Goal: Communication & Community: Answer question/provide support

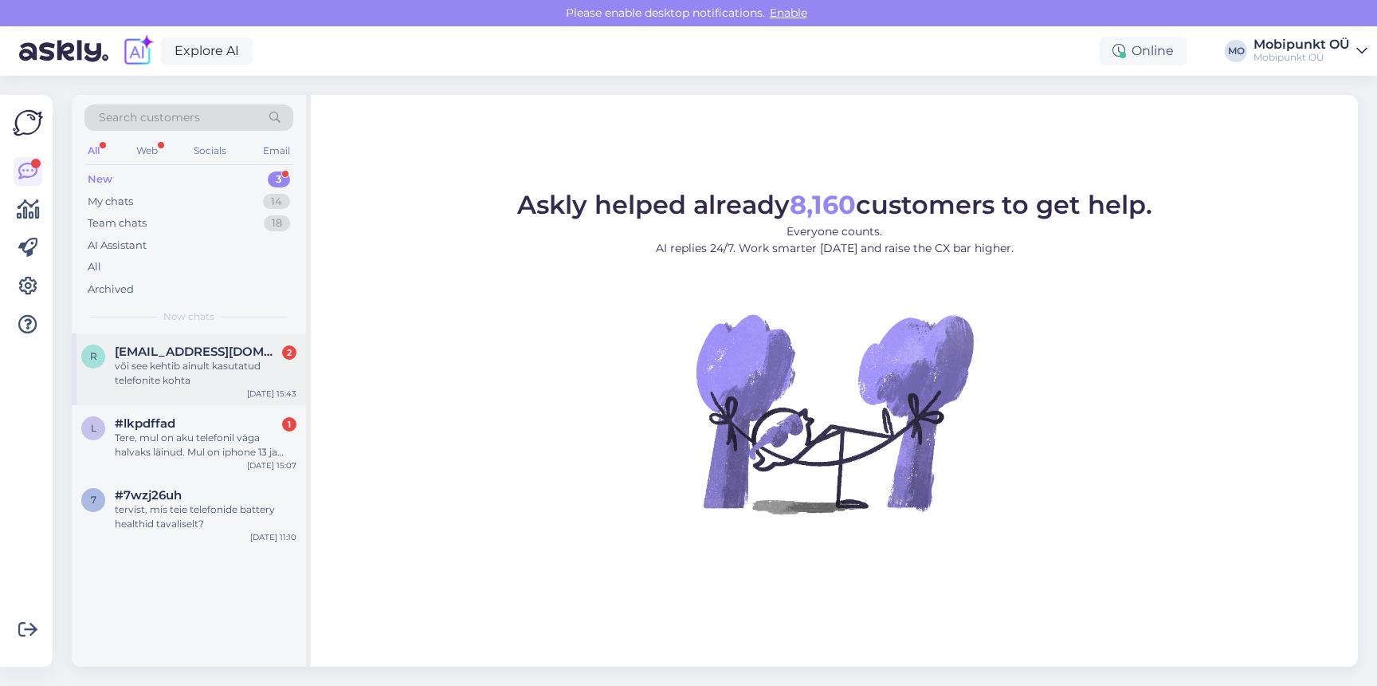
click at [152, 368] on div "või see kehtib ainult kasutatud telefonite kohta" at bounding box center [206, 373] width 182 height 29
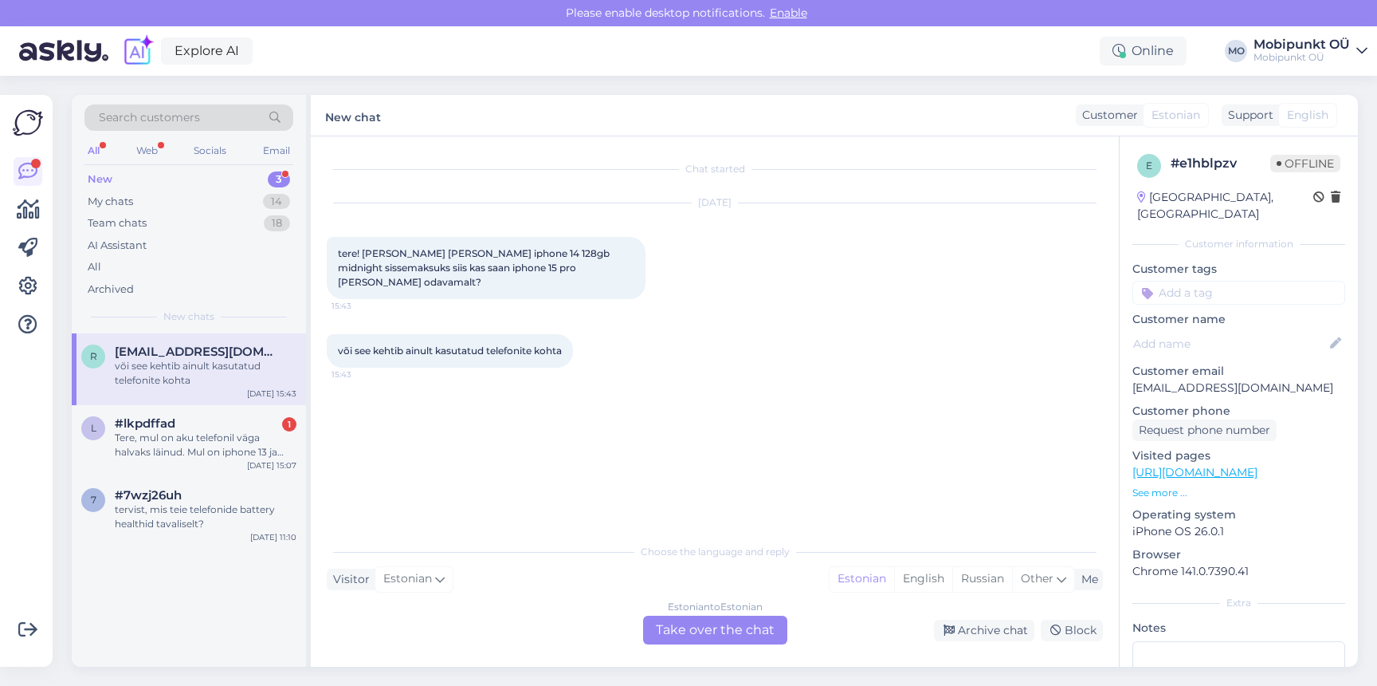
click at [692, 621] on div "Estonian to Estonian Take over the chat" at bounding box center [715, 629] width 144 height 29
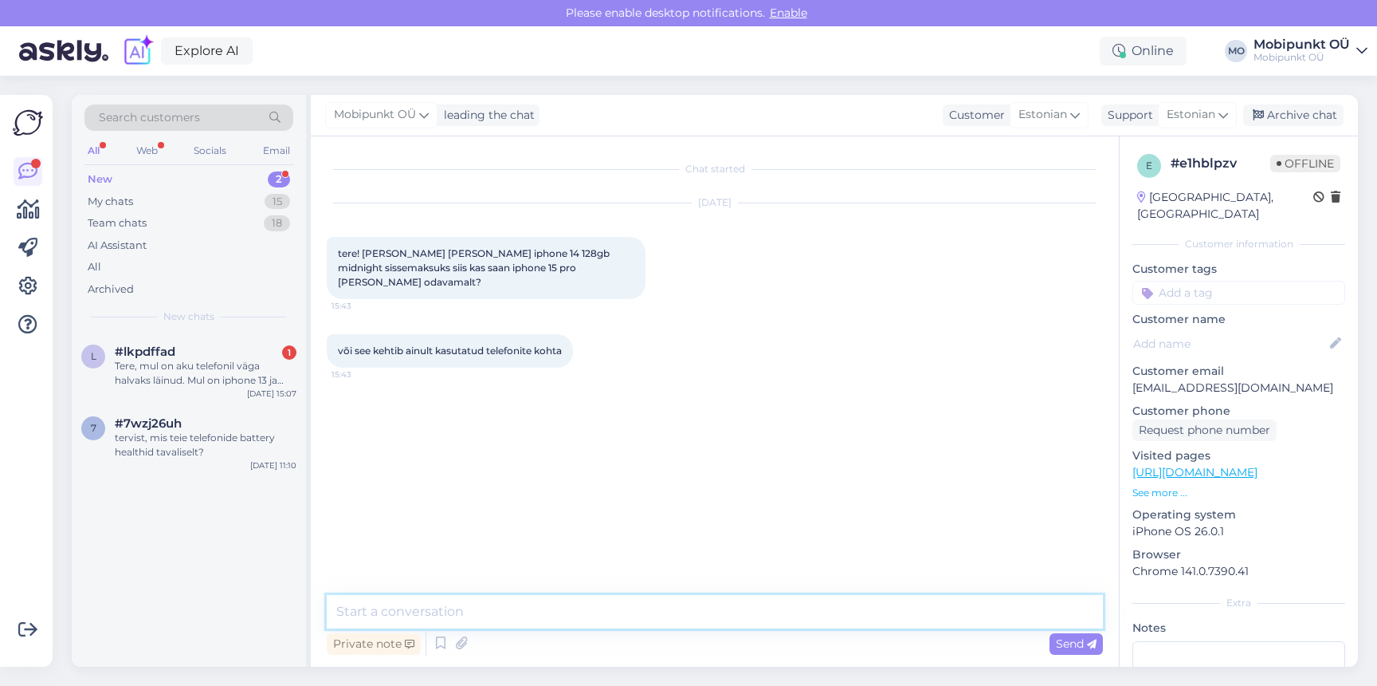
click at [614, 602] on textarea at bounding box center [715, 611] width 776 height 33
type textarea "Tere! Ikka saab :)"
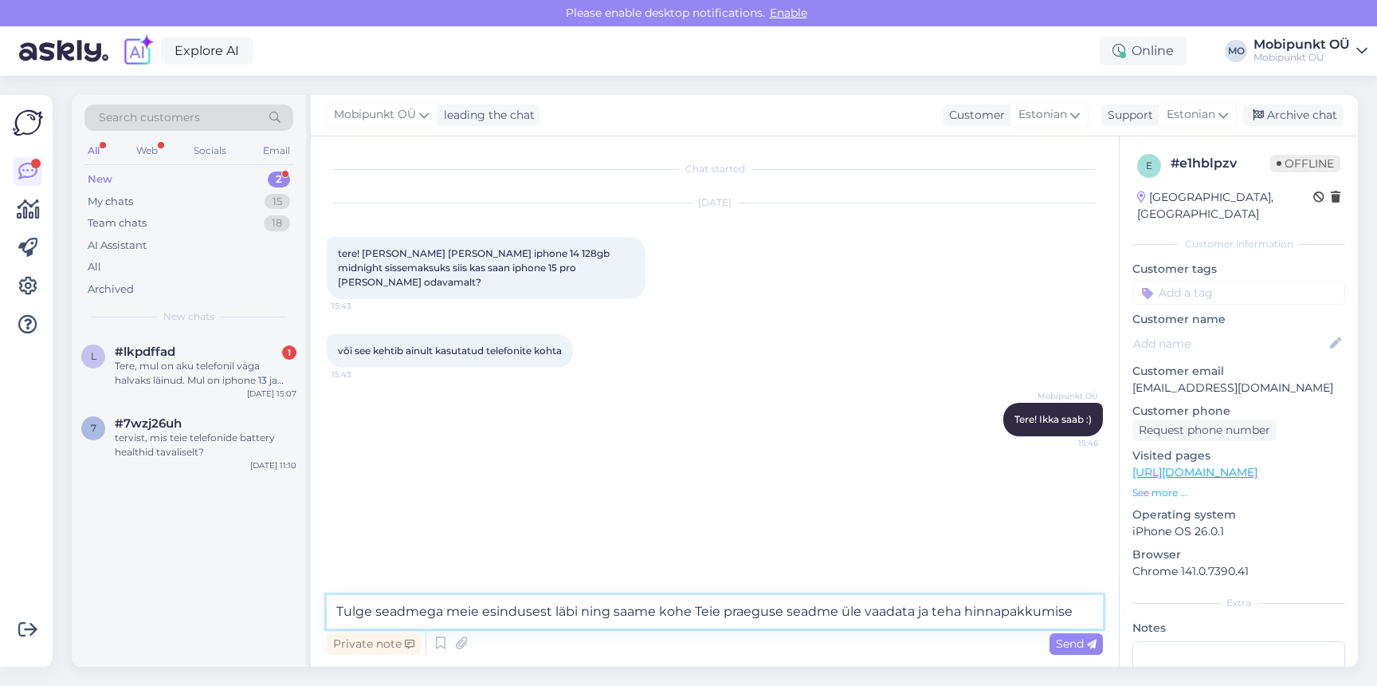
type textarea "Tulge seadmega meie esindusest läbi ning saame kohe Teie praeguse seadme üle va…"
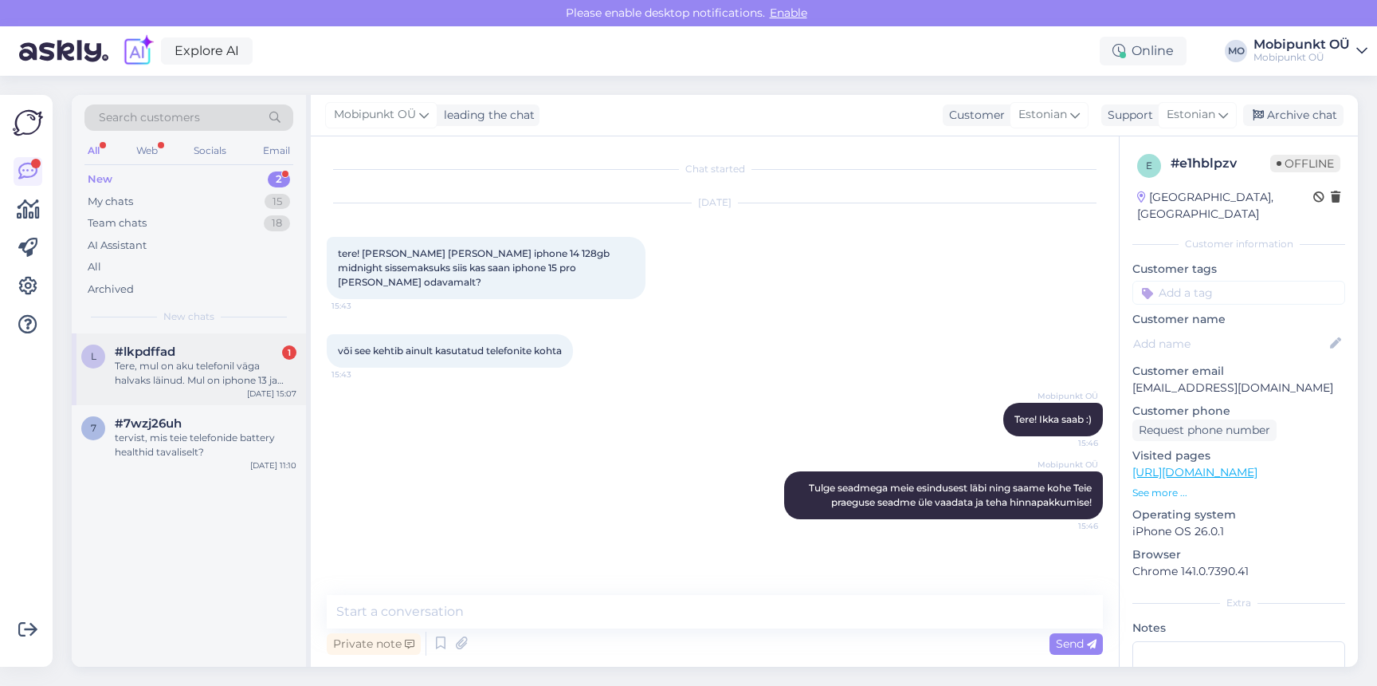
click at [162, 387] on div "Tere, mul on aku telefonil väga halvaks läinud. Mul on iphone 13 ja battery hea…" at bounding box center [206, 373] width 182 height 29
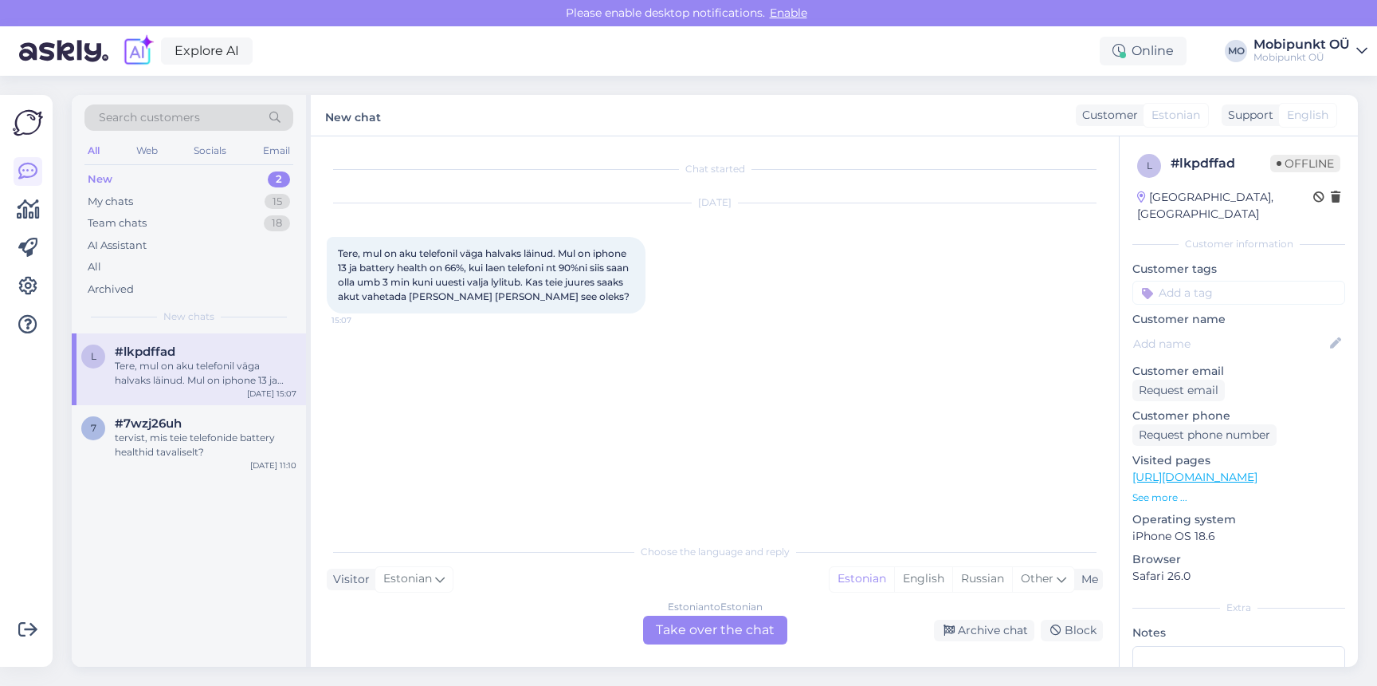
click at [674, 622] on div "Estonian to Estonian Take over the chat" at bounding box center [715, 629] width 144 height 29
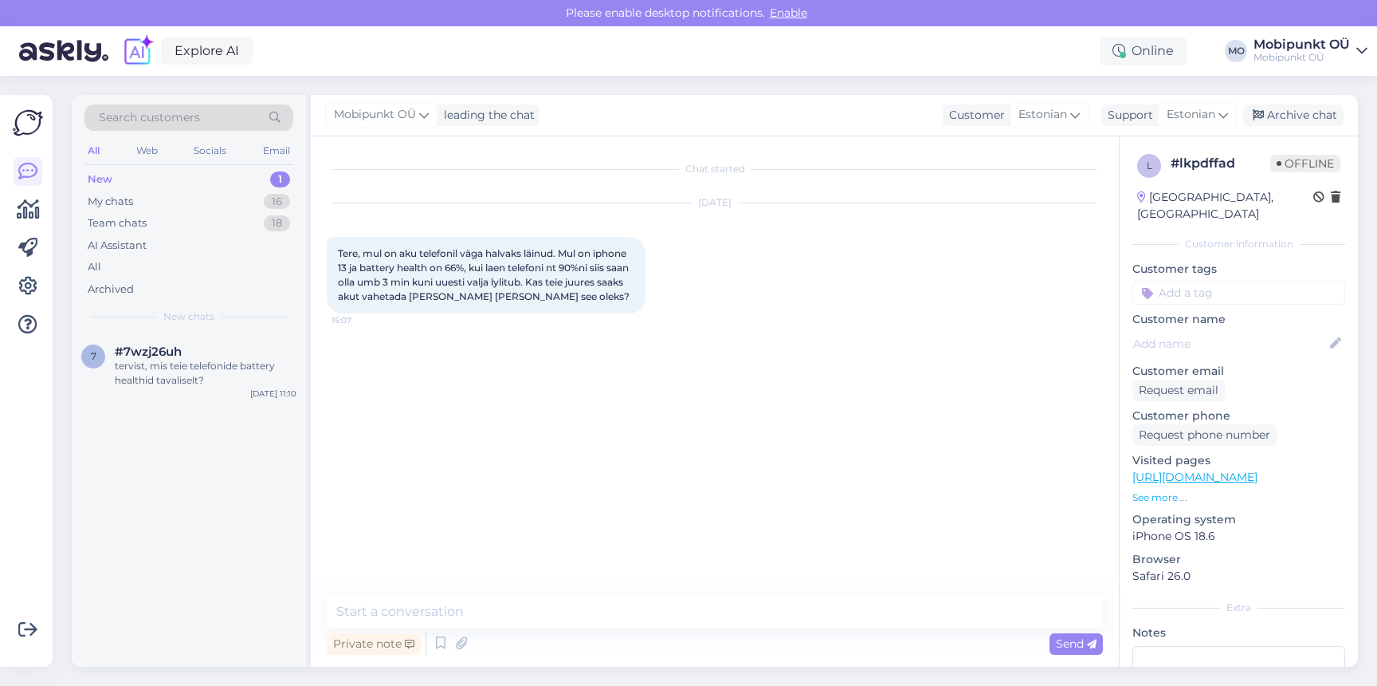
click at [441, 606] on textarea at bounding box center [715, 611] width 776 height 33
type textarea "Tere! Aku vahetus maksab 65€ Teie seadmele :)"
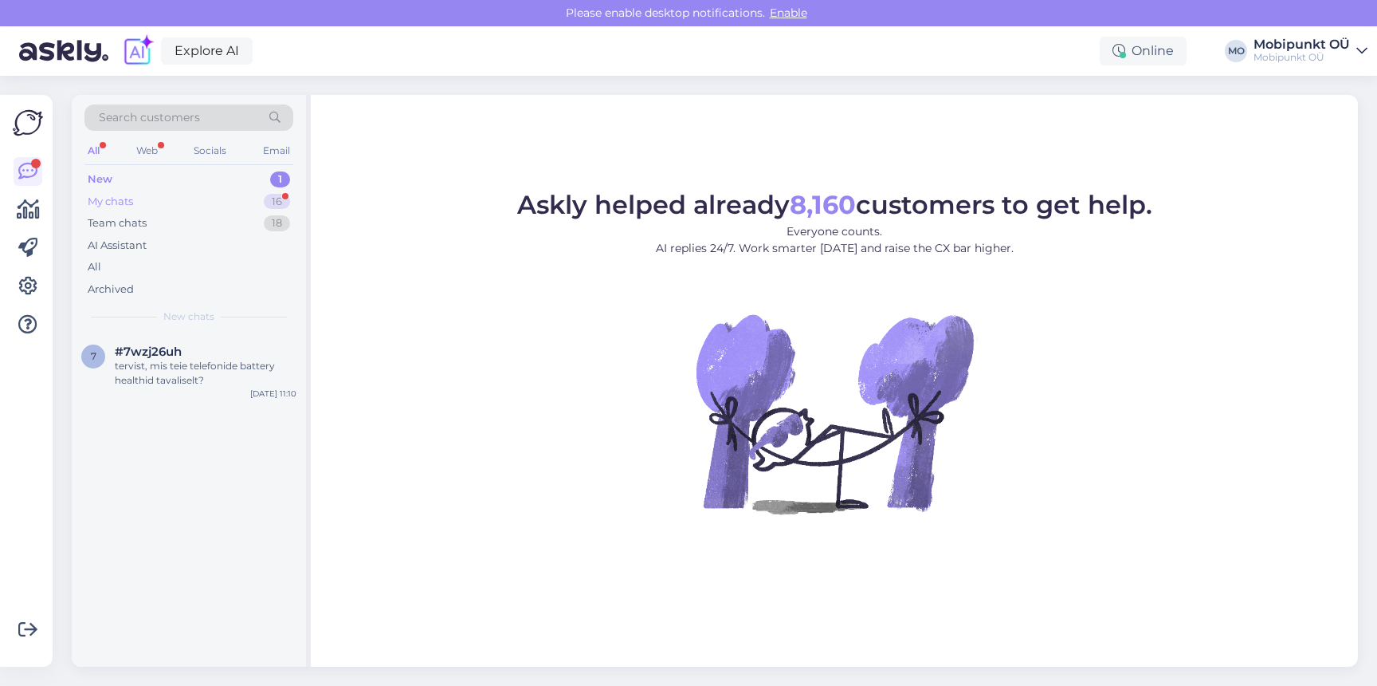
click at [188, 206] on div "My chats 16" at bounding box center [188, 202] width 209 height 22
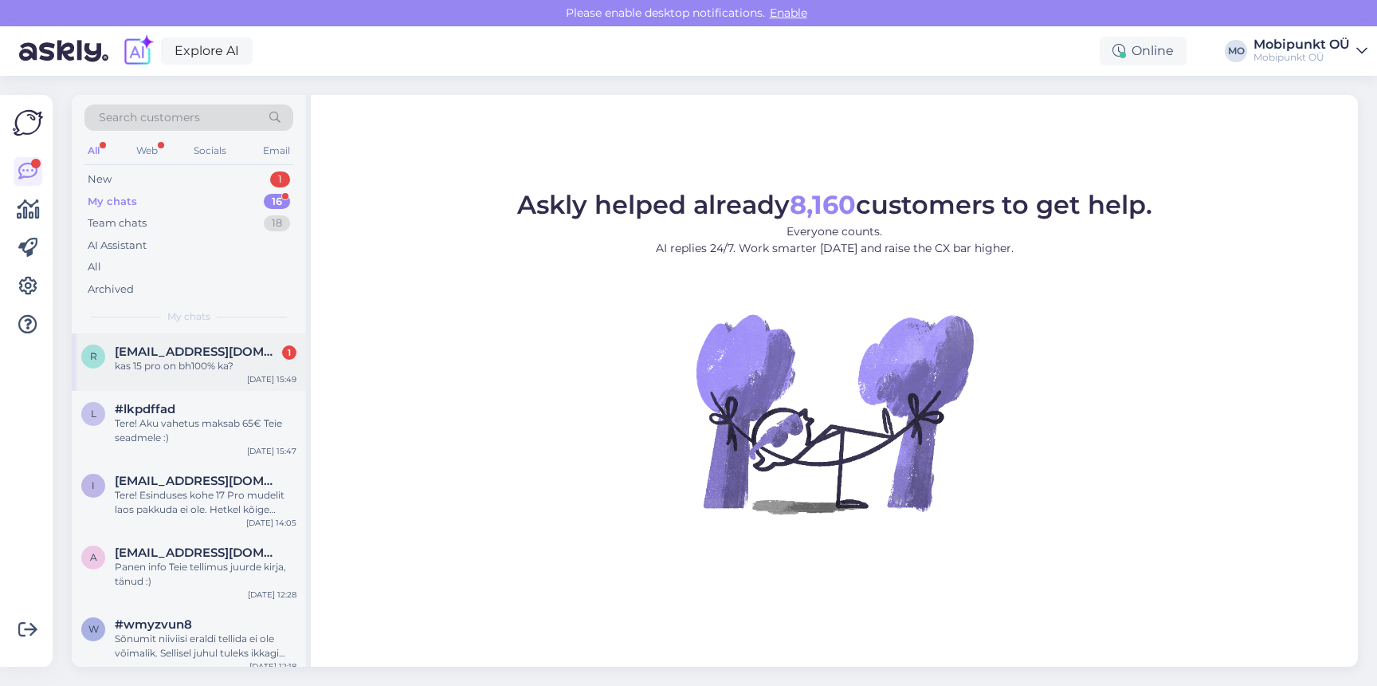
click at [182, 386] on div "r rasmusseire99@gmail.com 1 kas 15 pro on bh100% ka? Oct 15 15:49" at bounding box center [189, 361] width 234 height 57
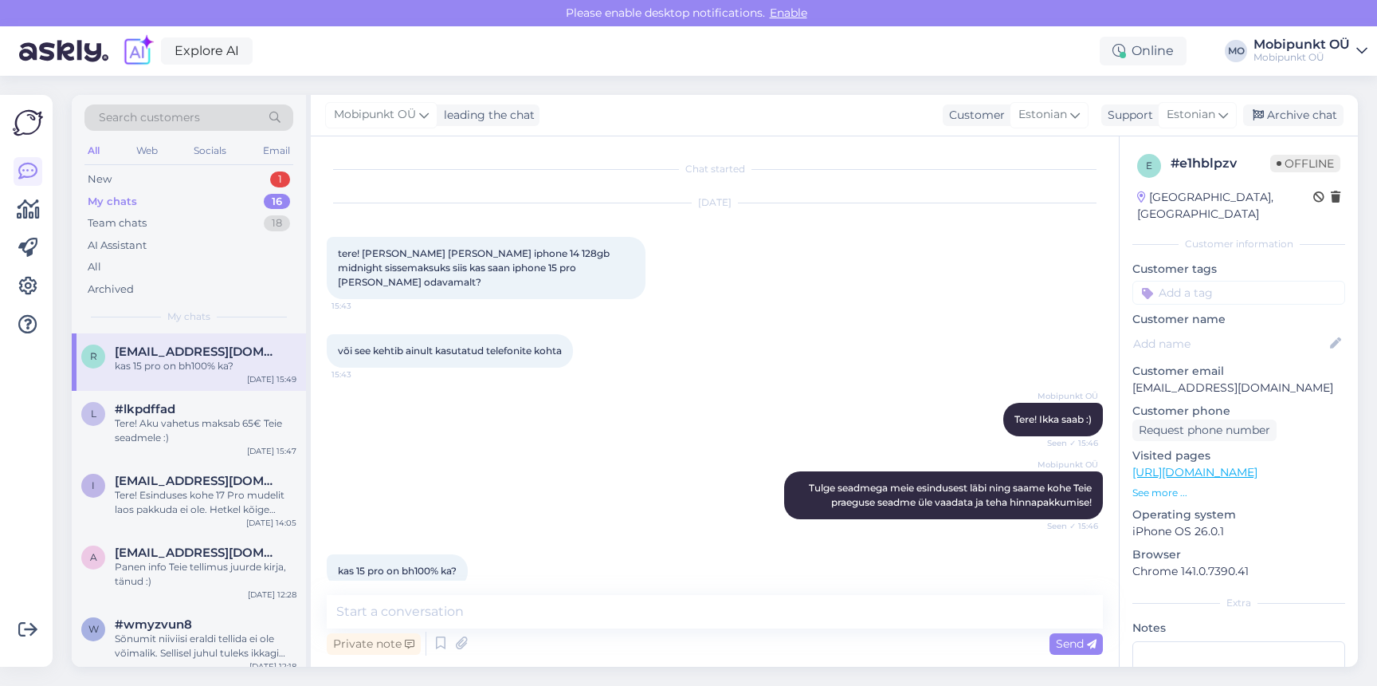
scroll to position [10, 0]
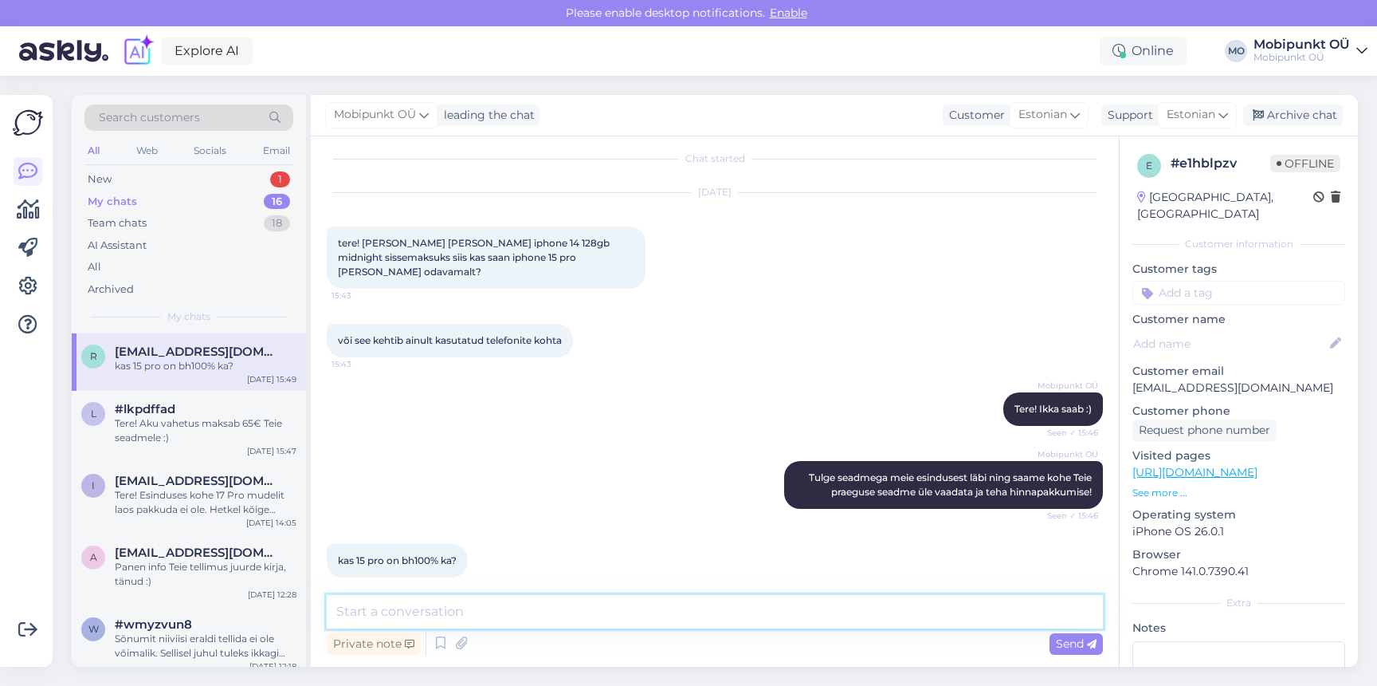
click at [470, 609] on textarea at bounding box center [715, 611] width 776 height 33
type textarea "M"
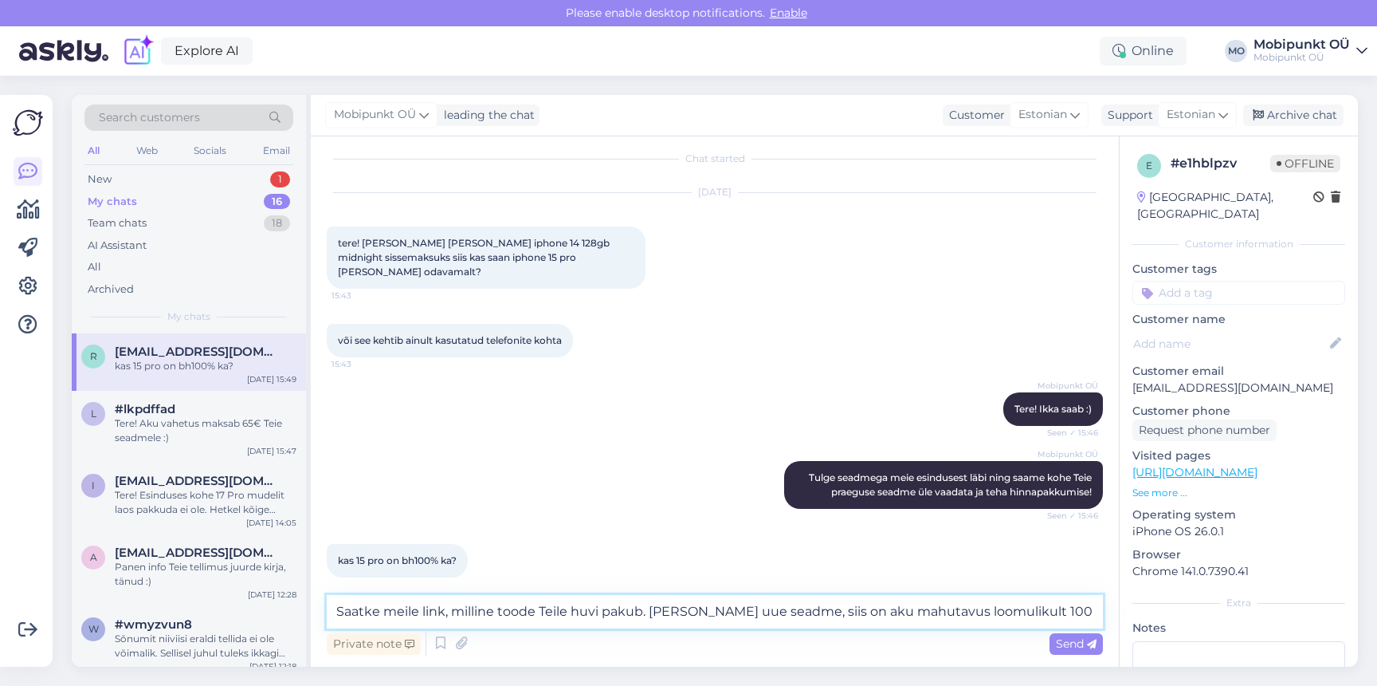
type textarea "Saatke meile link, milline toode Teile huvi pakub. [PERSON_NAME] uue seadme, si…"
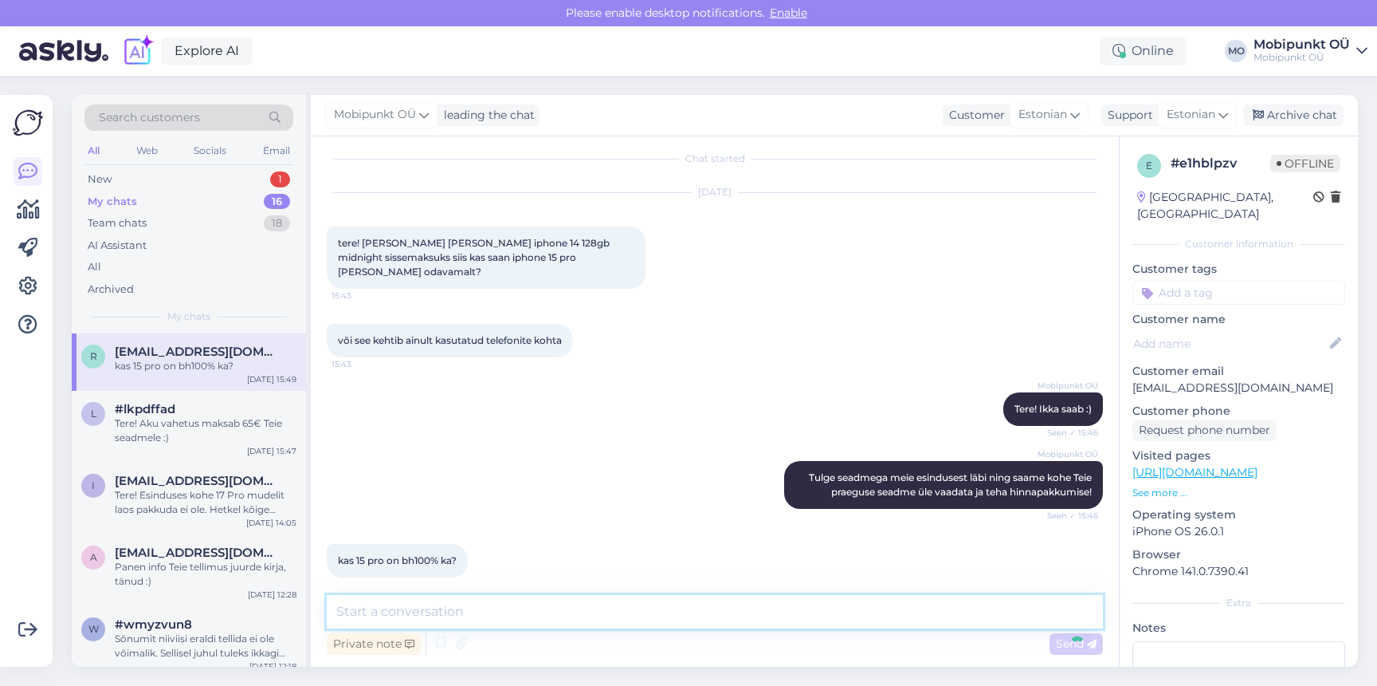
scroll to position [93, 0]
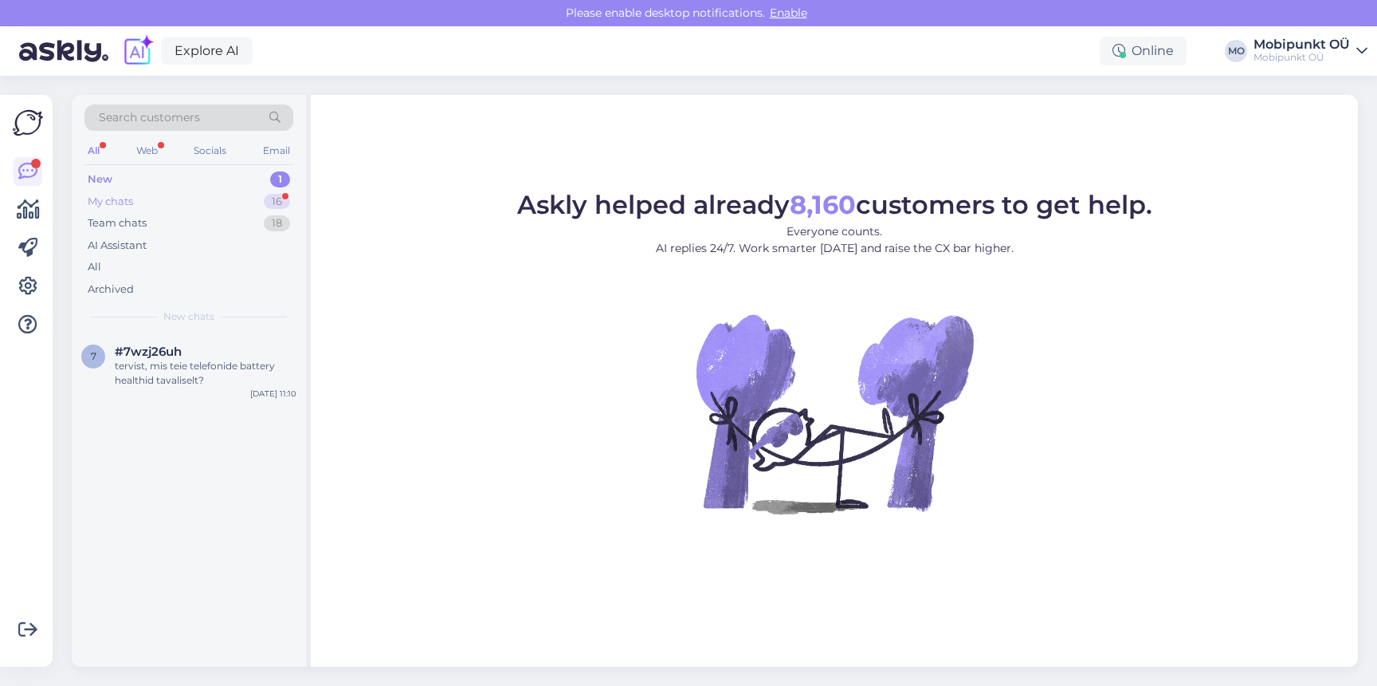
click at [166, 197] on div "My chats 16" at bounding box center [188, 202] width 209 height 22
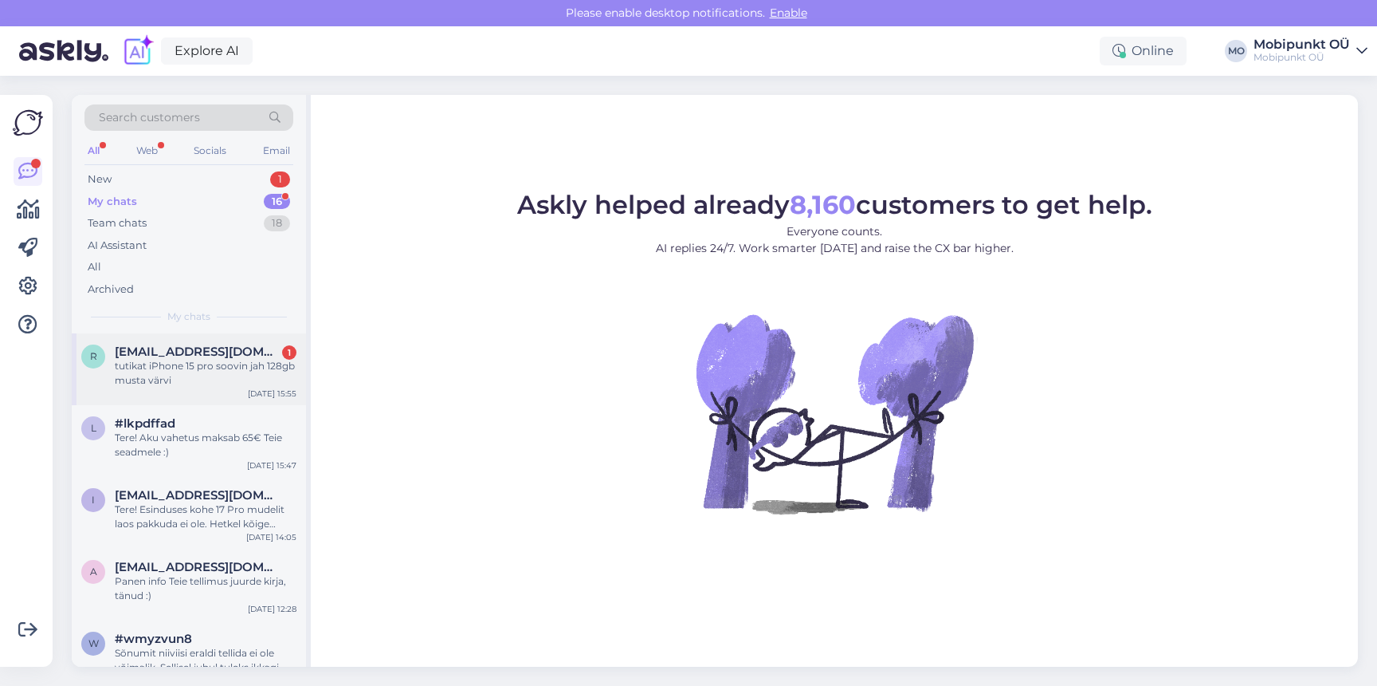
click at [181, 356] on span "[EMAIL_ADDRESS][DOMAIN_NAME]" at bounding box center [198, 351] width 166 height 14
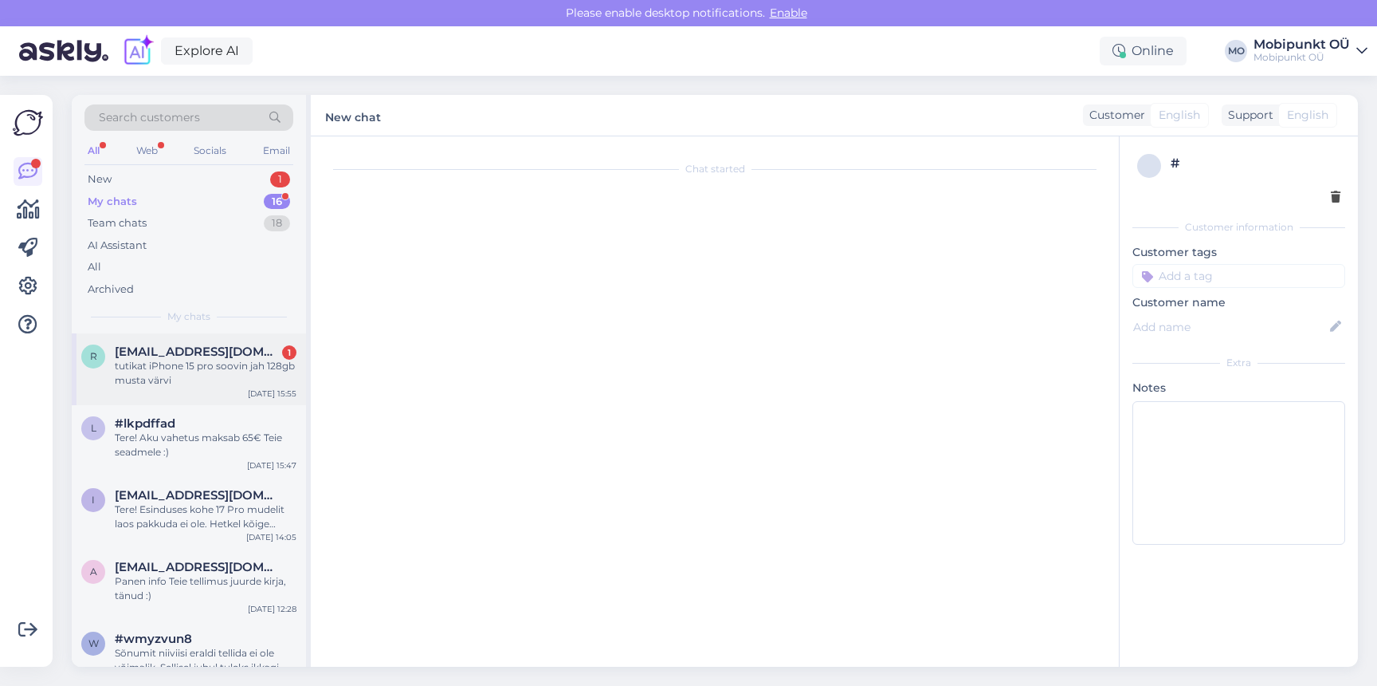
scroll to position [162, 0]
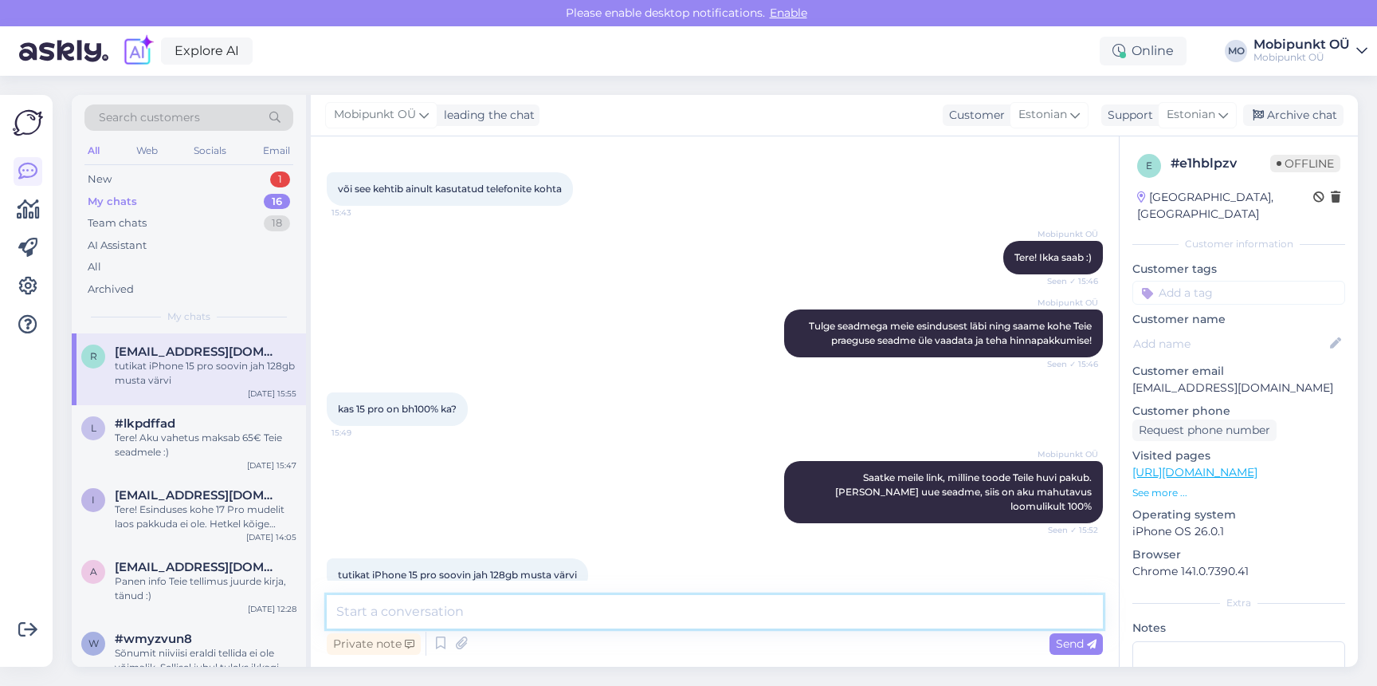
click at [651, 613] on textarea at bounding box center [715, 611] width 776 height 33
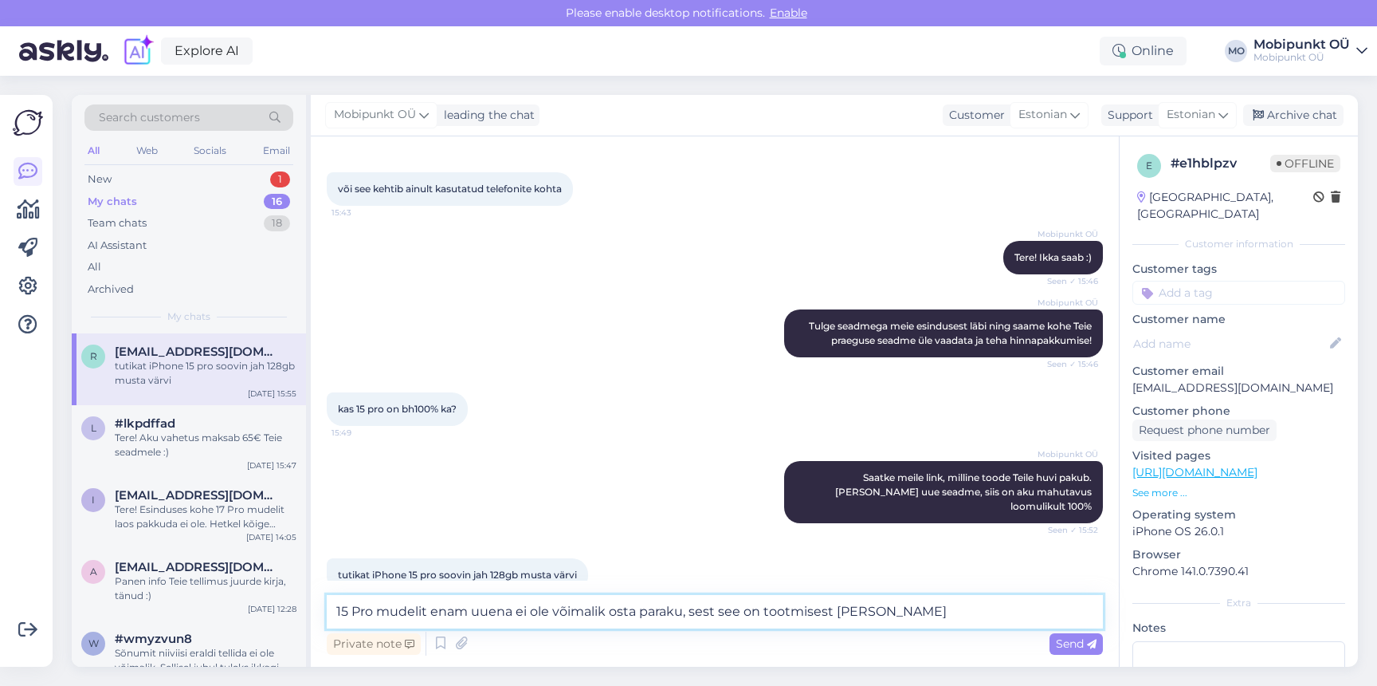
type textarea "15 Pro mudelit enam uuena ei ole võimalik osta paraku, sest see on tootmisest […"
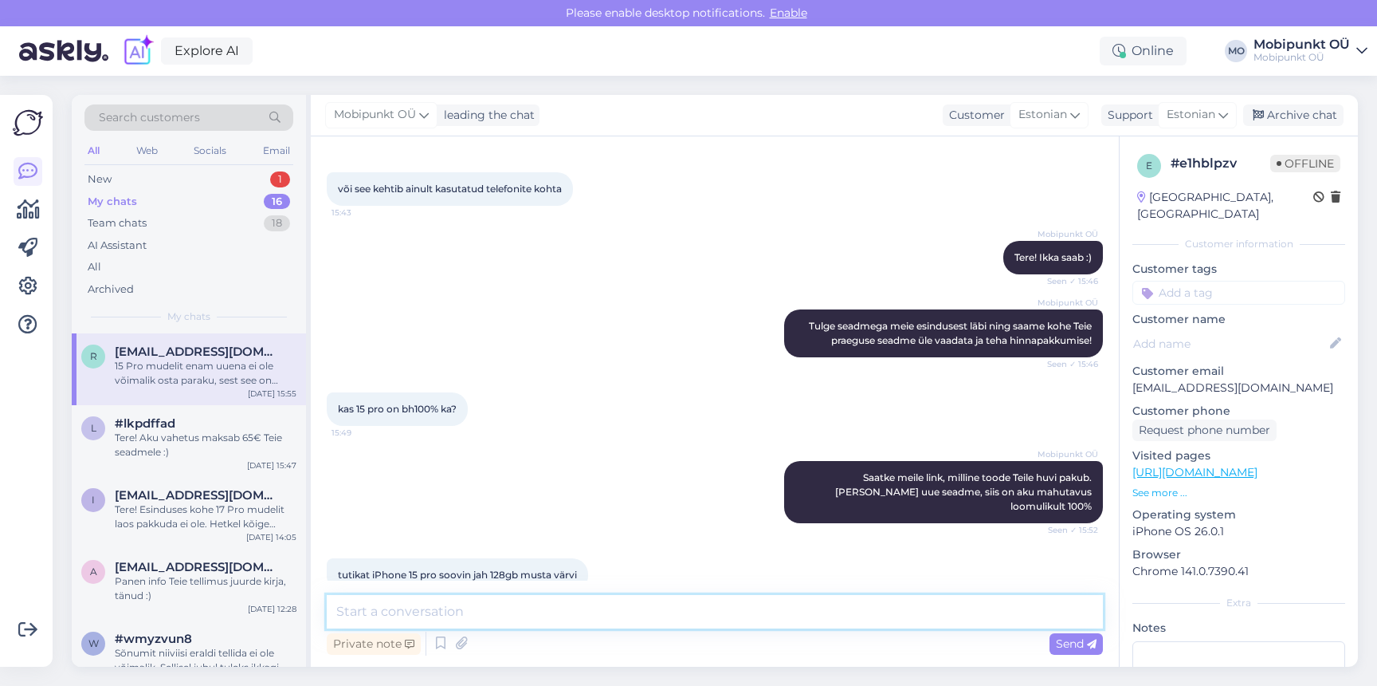
scroll to position [245, 0]
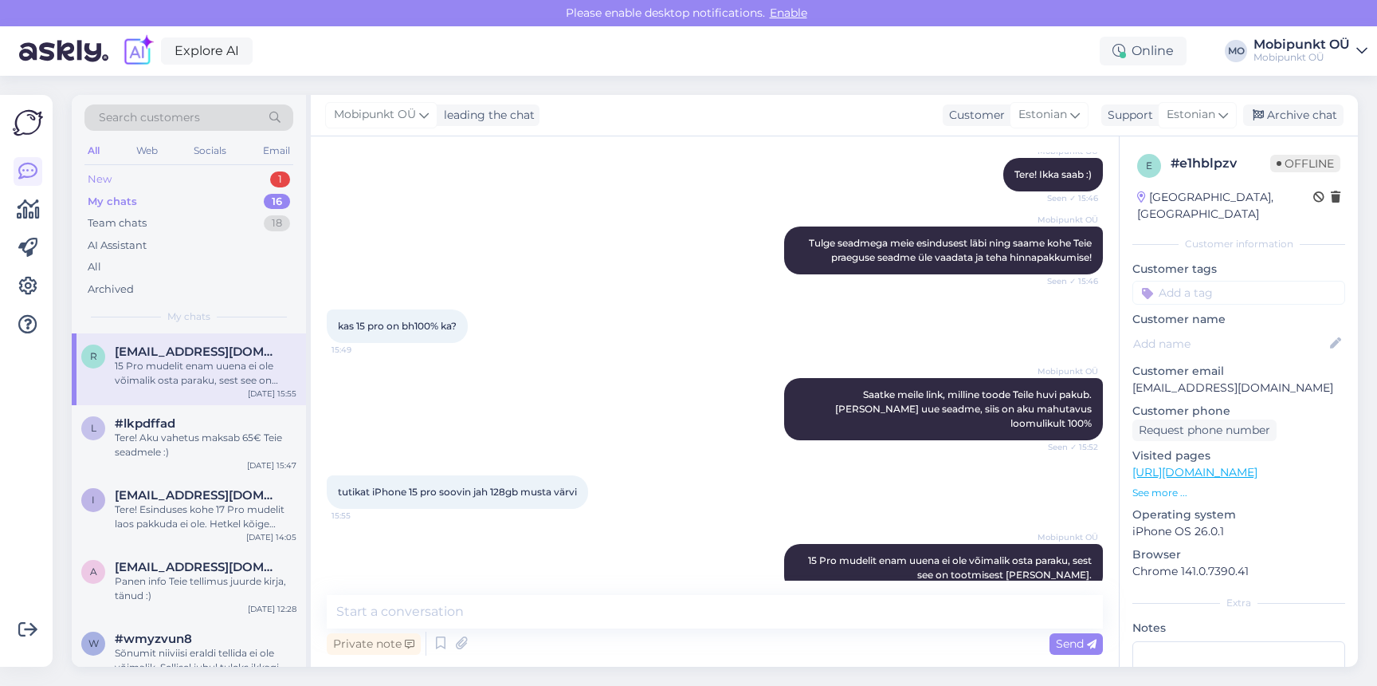
click at [106, 178] on div "New" at bounding box center [100, 179] width 24 height 16
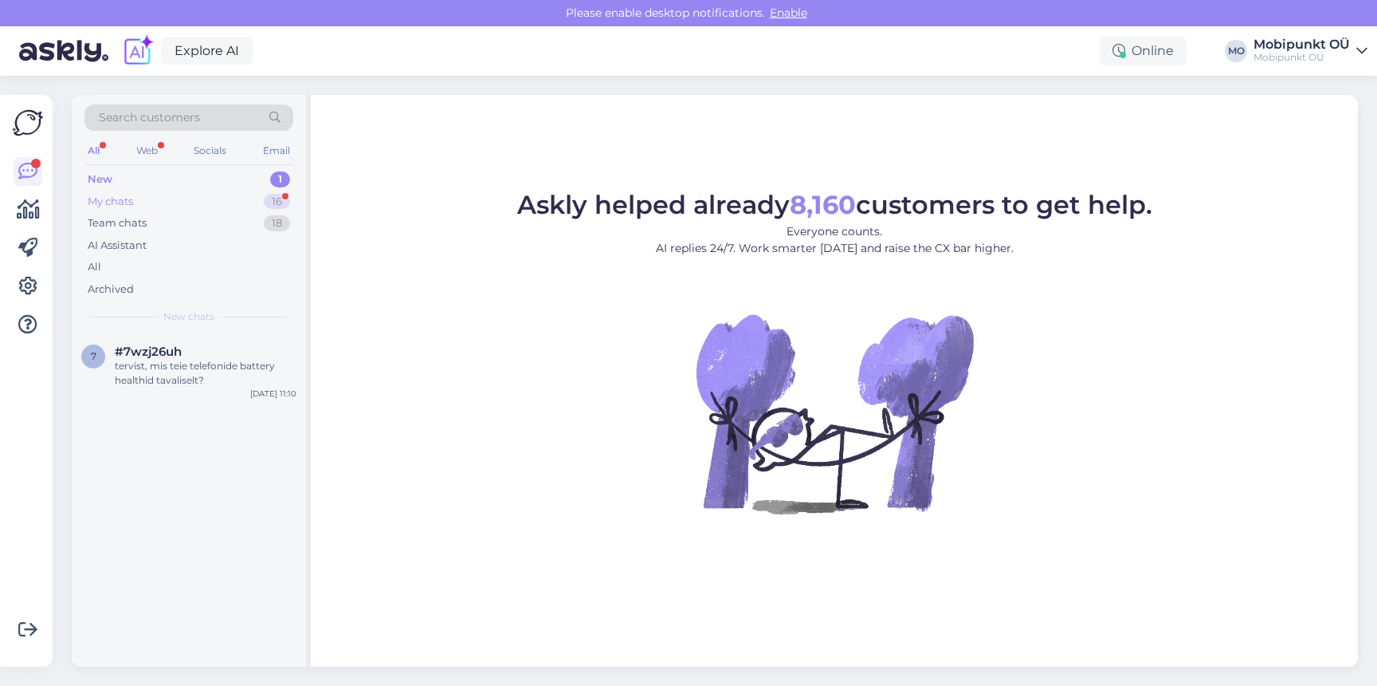
click at [184, 202] on div "My chats 16" at bounding box center [188, 202] width 209 height 22
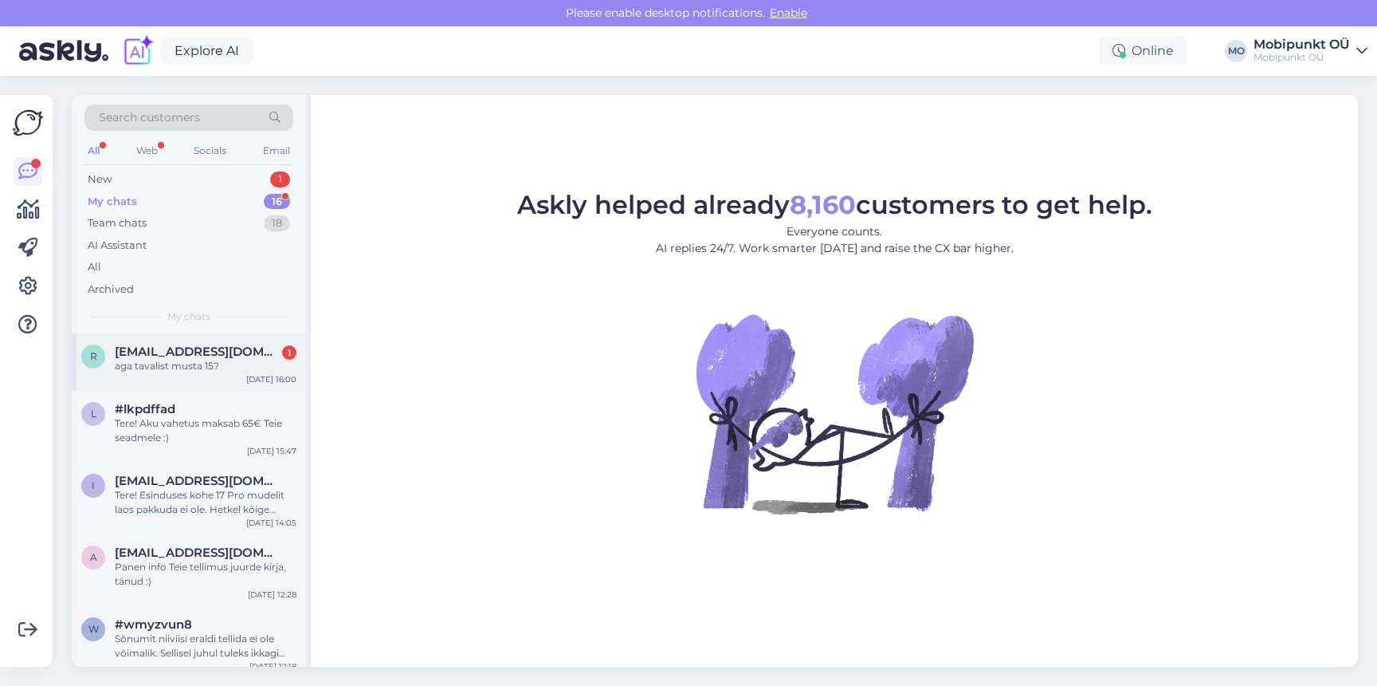
click at [176, 352] on span "[EMAIL_ADDRESS][DOMAIN_NAME]" at bounding box center [198, 351] width 166 height 14
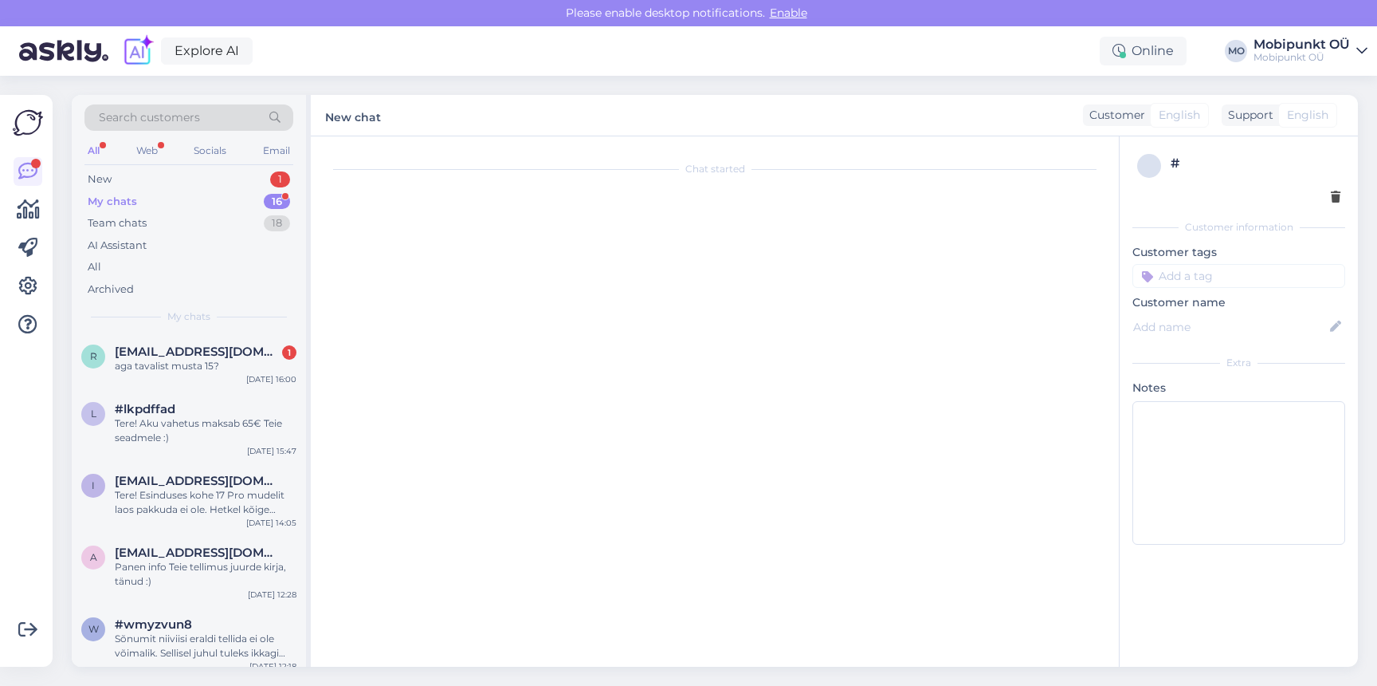
scroll to position [313, 0]
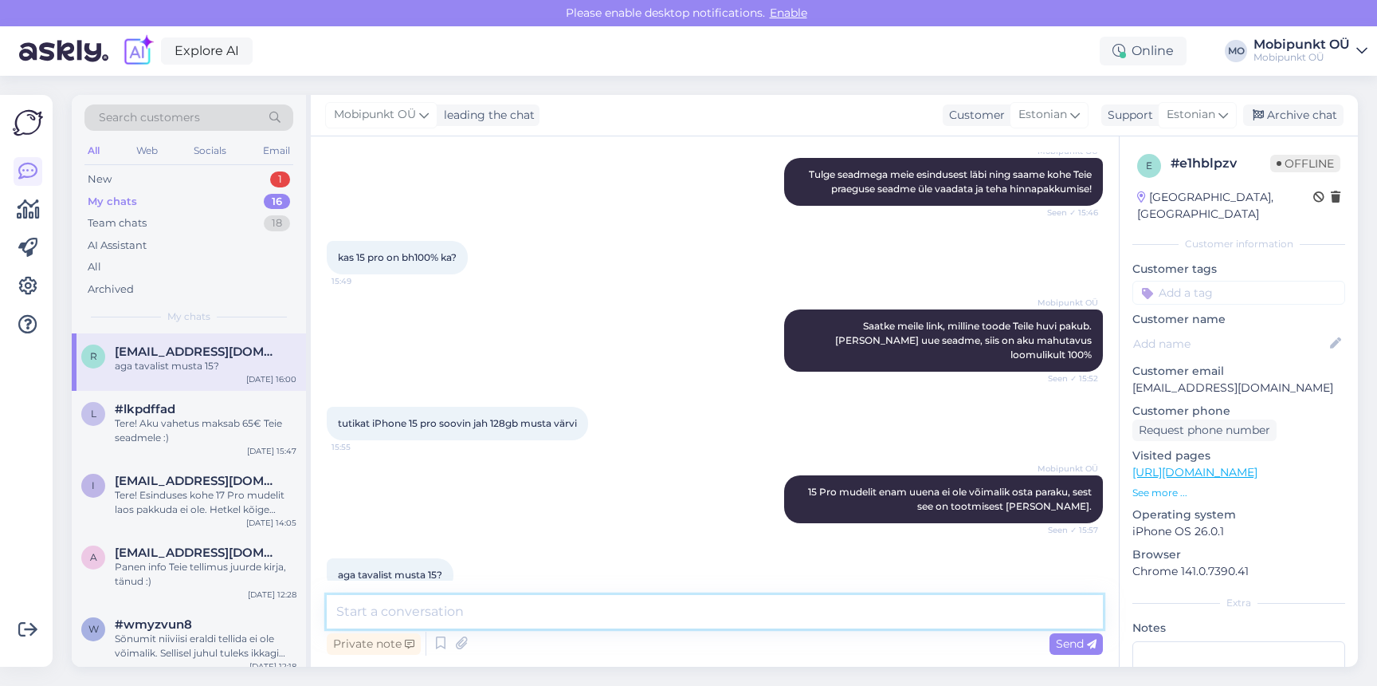
click at [549, 607] on textarea at bounding box center [715, 611] width 776 height 33
type textarea "s"
type textarea "[PERSON_NAME] tellida, tarneaeg on paar tööpäeva :)"
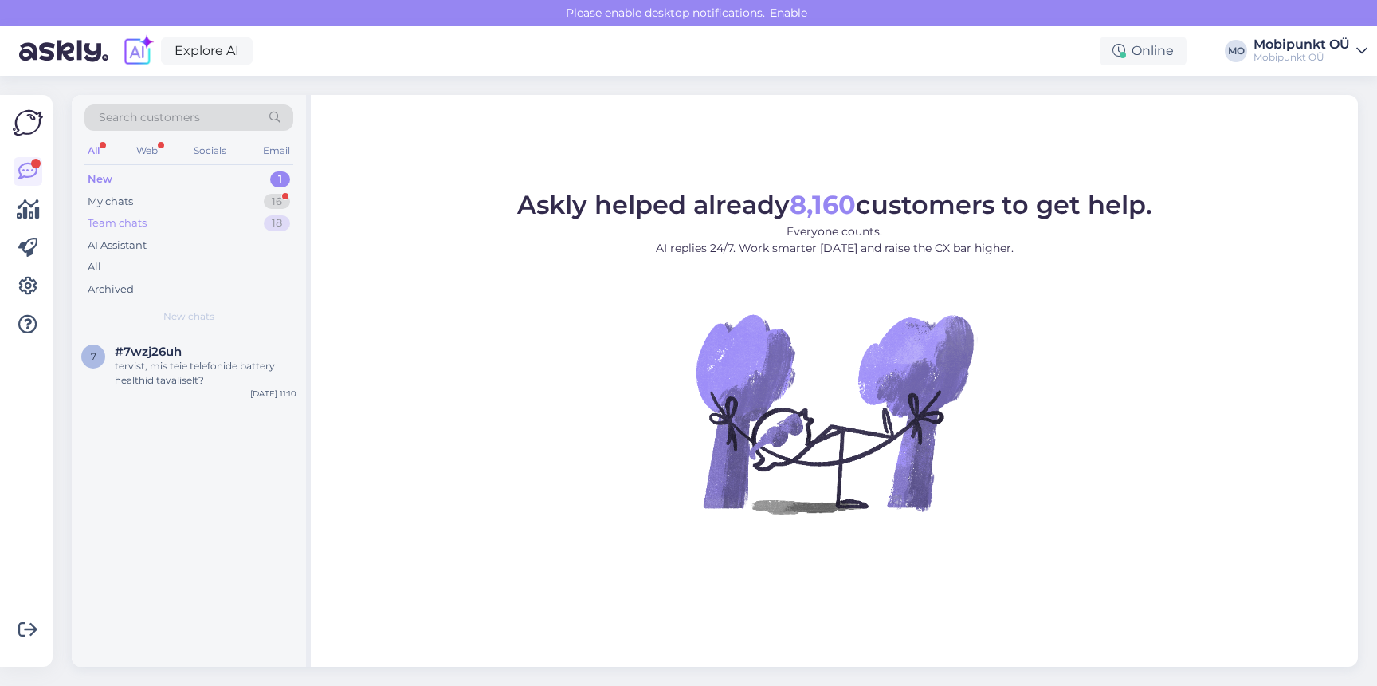
click at [162, 212] on div "Team chats 18" at bounding box center [188, 223] width 209 height 22
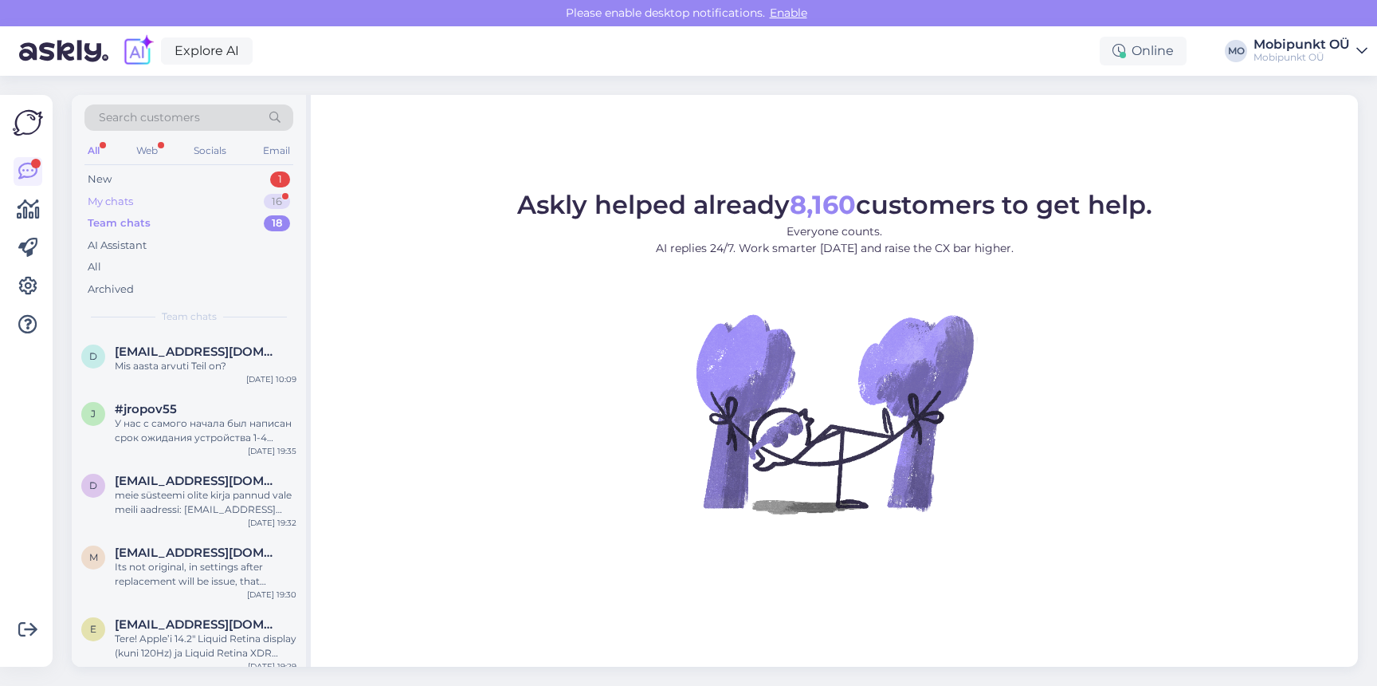
click at [162, 206] on div "My chats 16" at bounding box center [188, 202] width 209 height 22
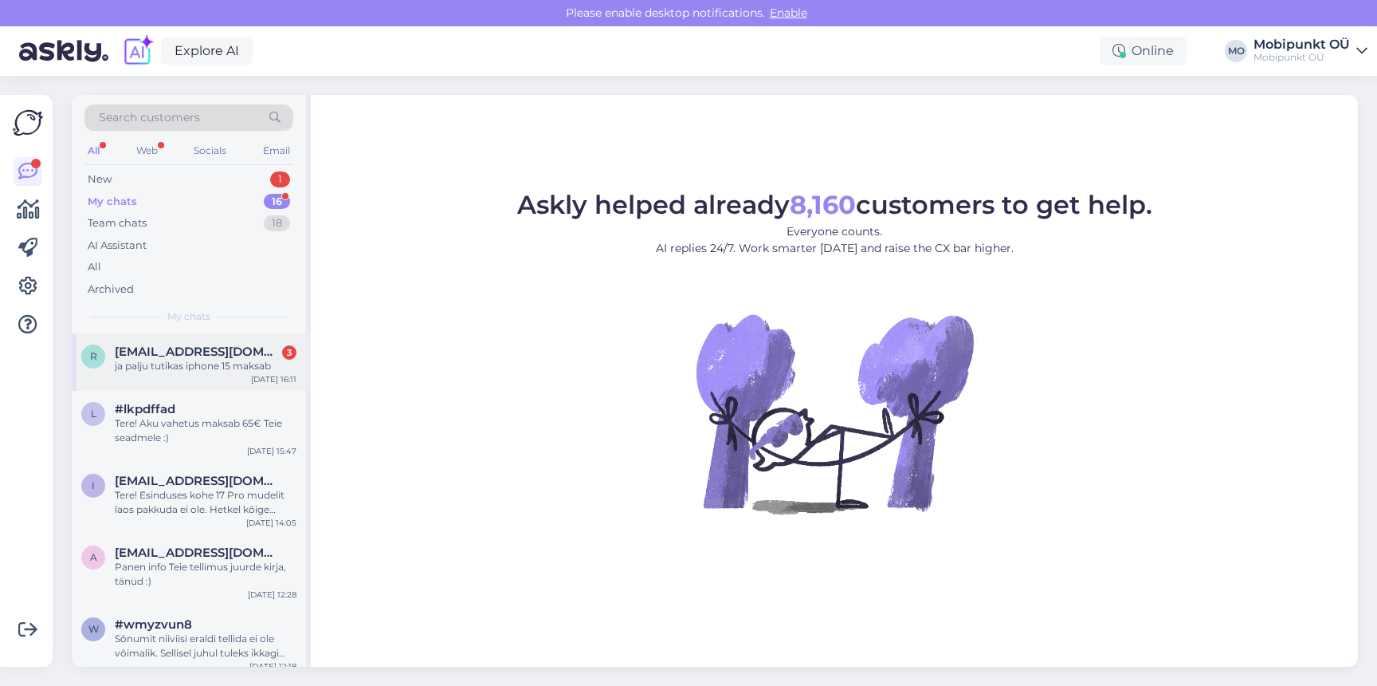
click at [160, 360] on div "ja palju tutikas iphone 15 maksab" at bounding box center [206, 366] width 182 height 14
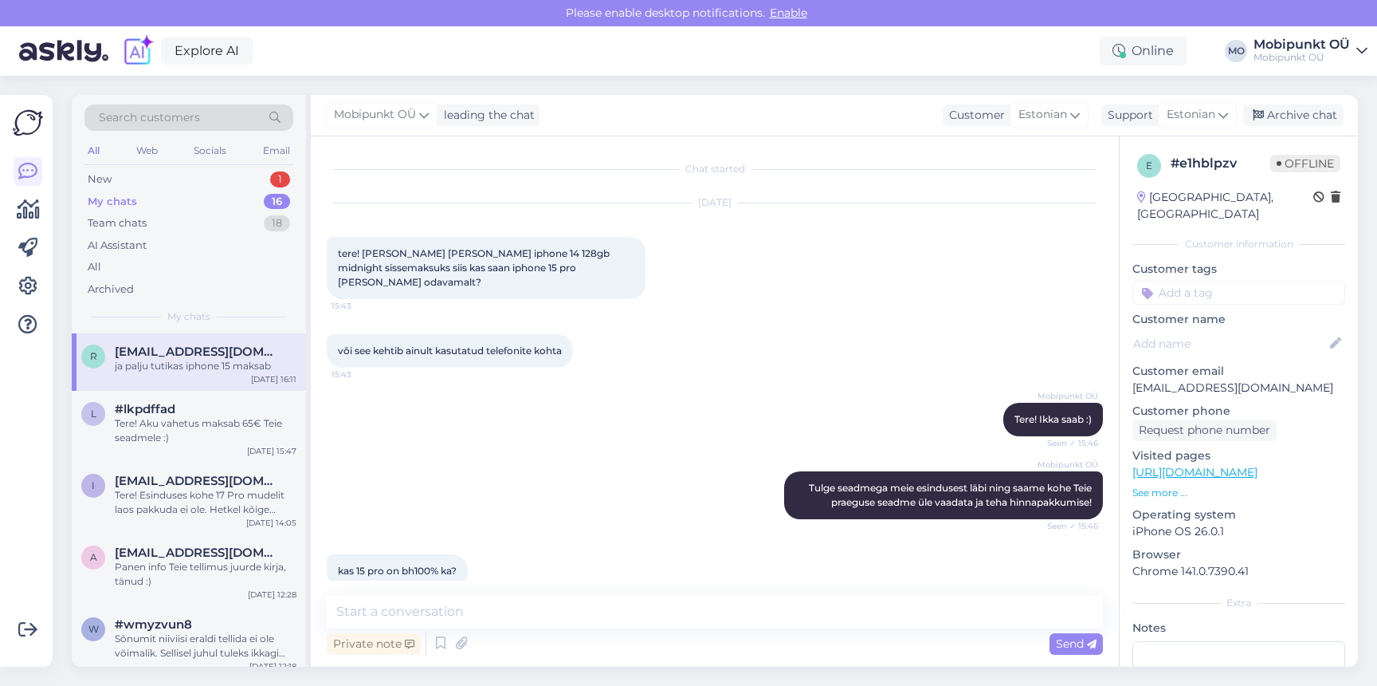
scroll to position [602, 0]
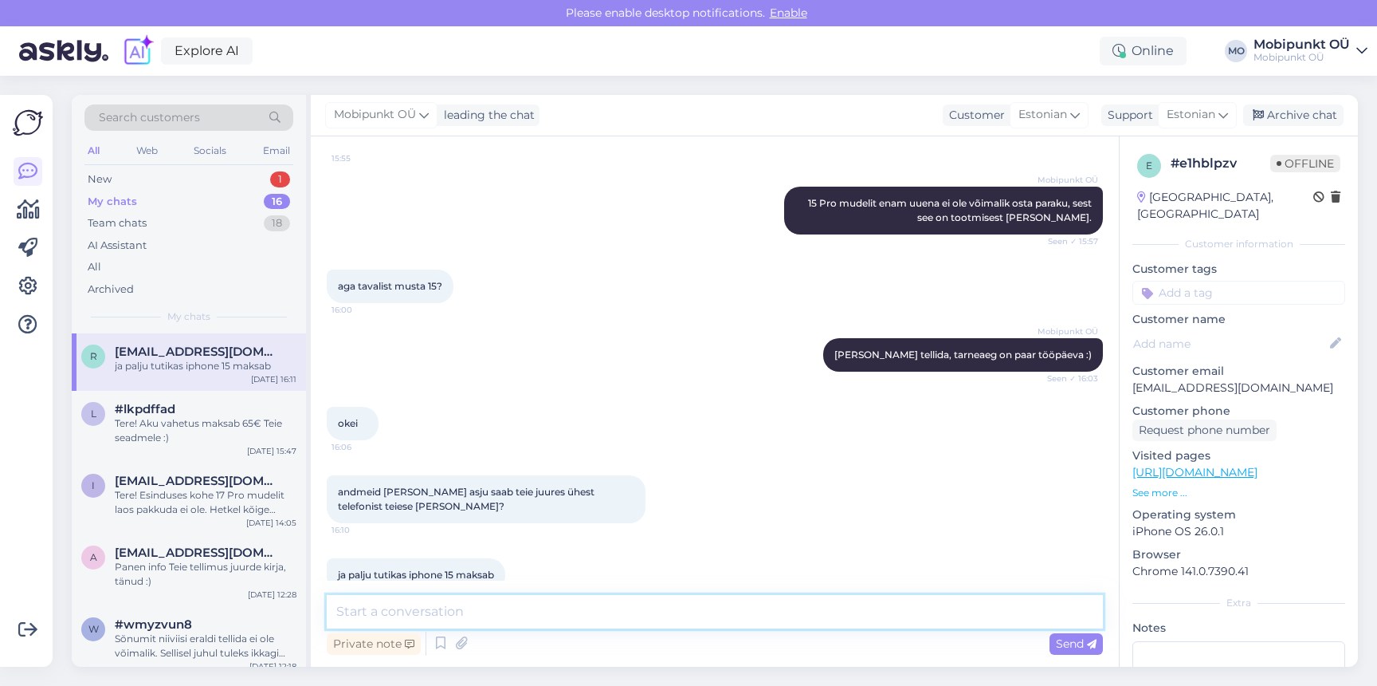
click at [466, 606] on textarea at bounding box center [715, 611] width 776 height 33
type textarea "I"
type textarea "n"
type textarea "Andmete ümbertõstmine on tasuta meie juures. iPhone 15 uus maksab 735€"
